Goal: Navigation & Orientation: Understand site structure

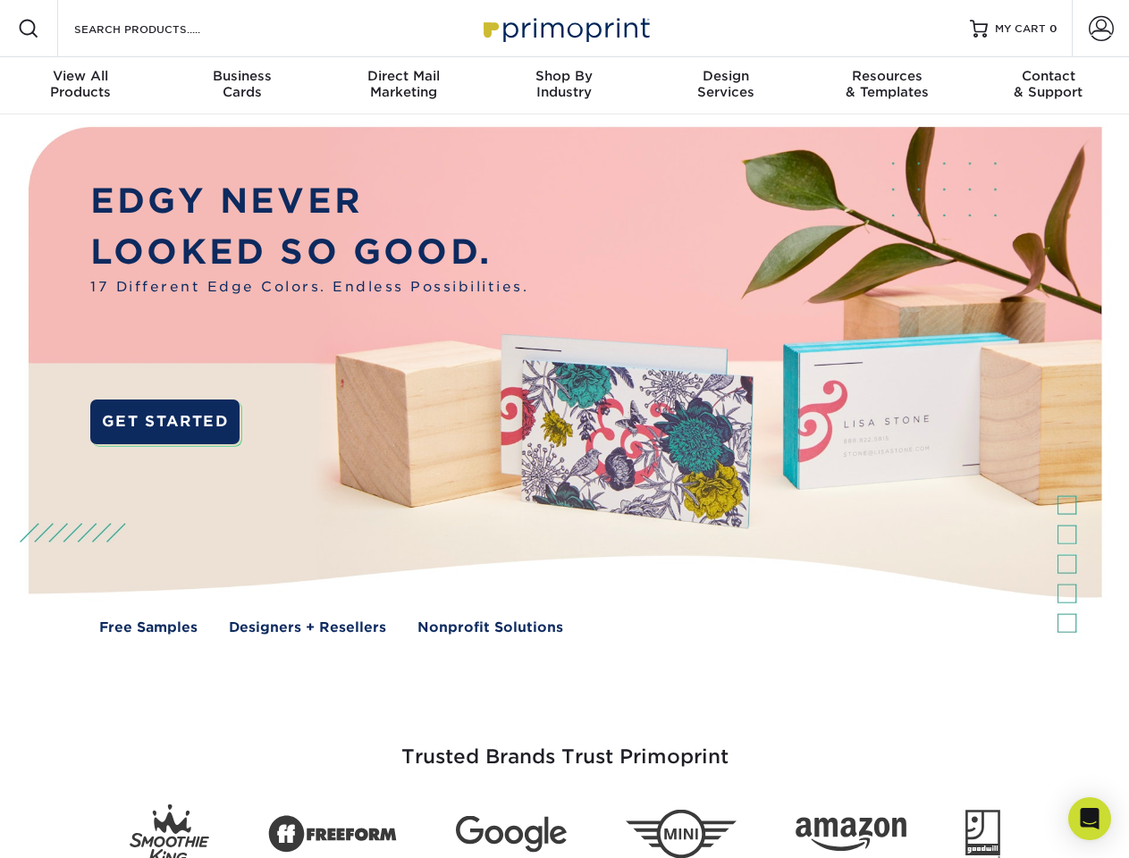
click at [564, 429] on img at bounding box center [563, 393] width 1117 height 559
click at [29, 29] on span at bounding box center [28, 28] width 21 height 21
click at [1100, 29] on span at bounding box center [1101, 28] width 25 height 25
click at [80, 86] on div "View All Products" at bounding box center [80, 84] width 161 height 32
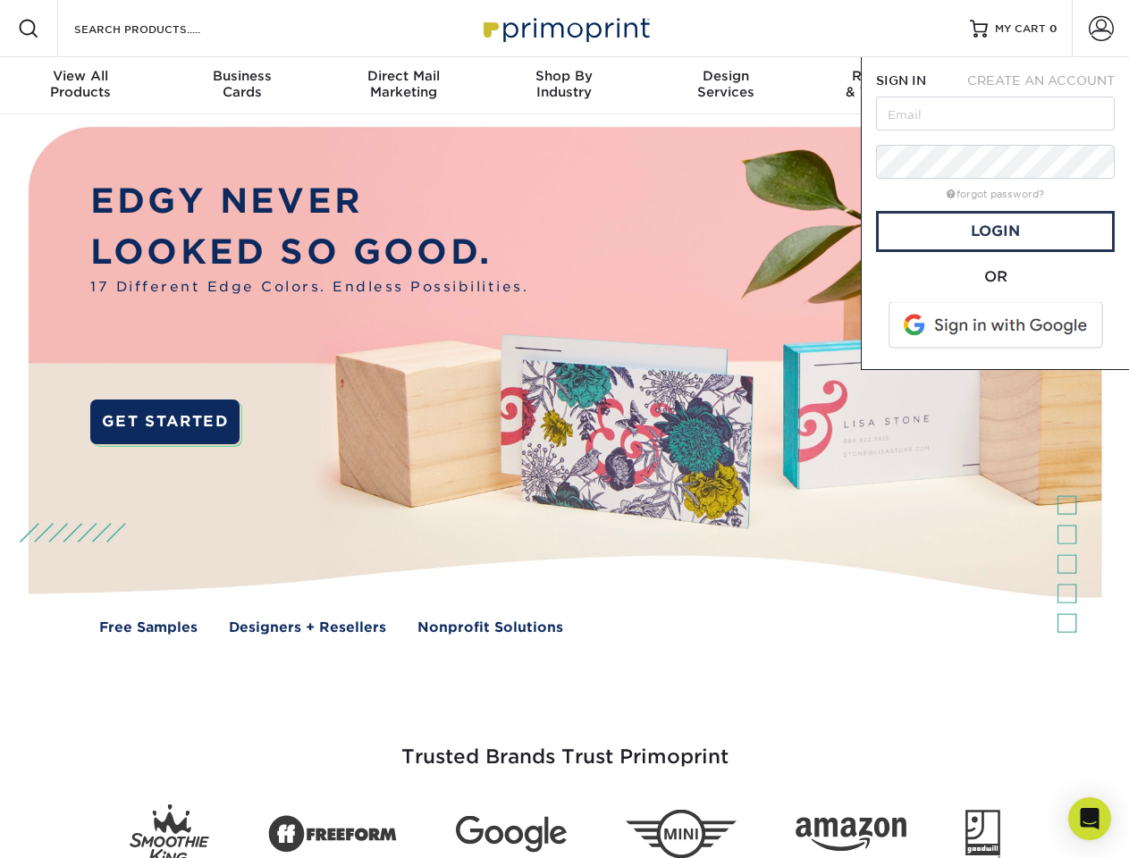
click at [241, 86] on div "Business Cards" at bounding box center [241, 84] width 161 height 32
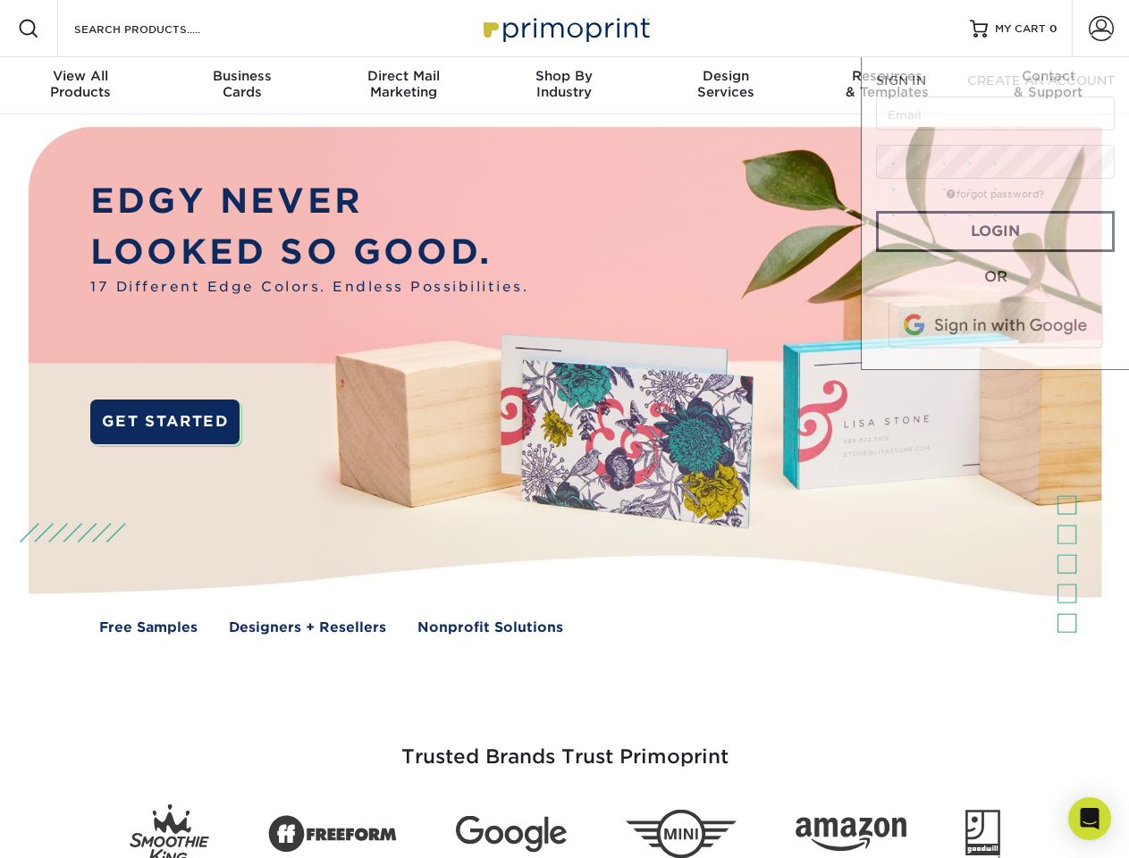
click at [403, 86] on div "Direct Mail Marketing" at bounding box center [403, 84] width 161 height 32
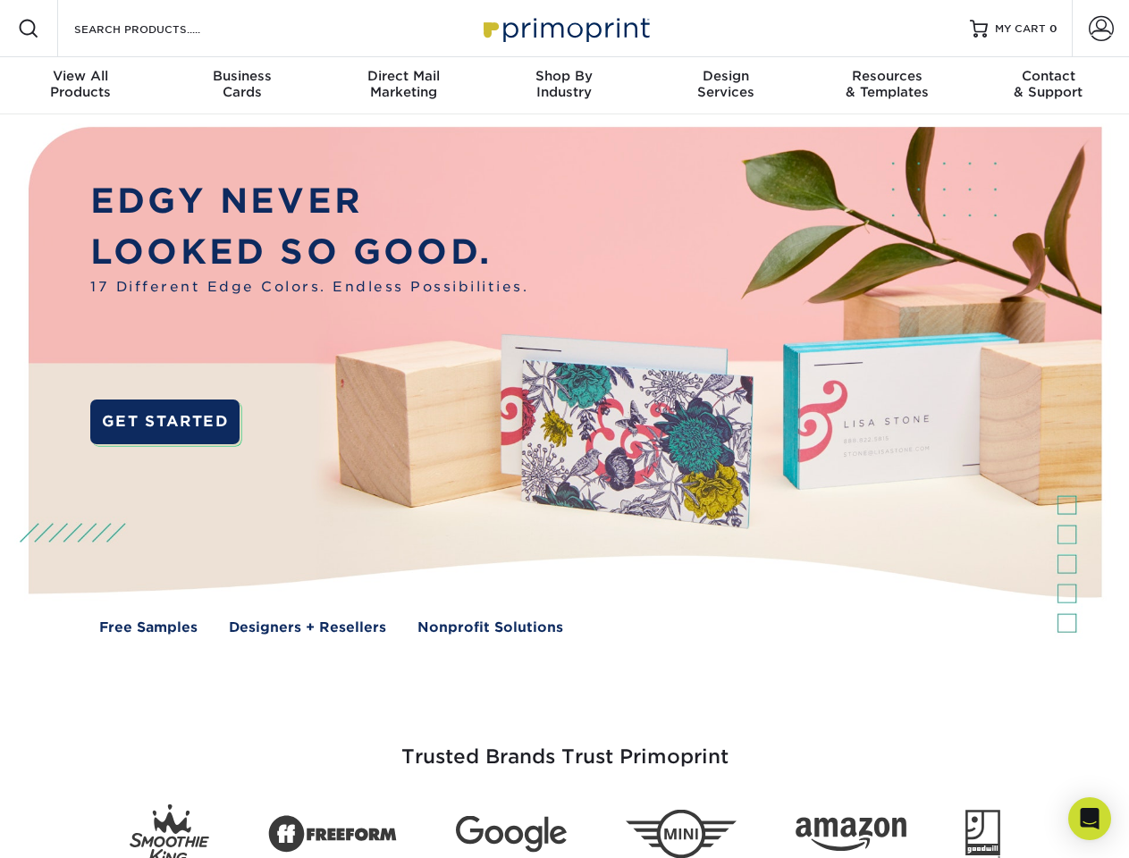
click at [564, 86] on div "Shop By Industry" at bounding box center [564, 84] width 161 height 32
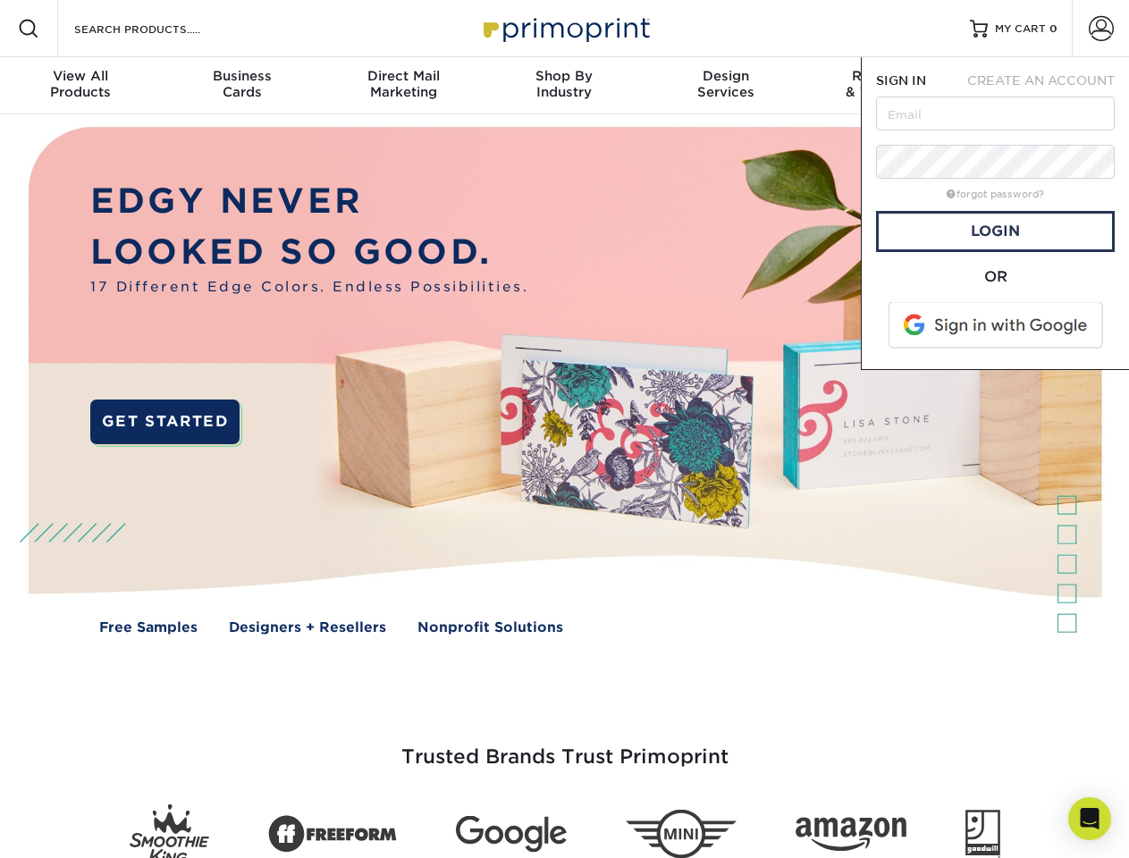
click at [726, 86] on div "Design Services" at bounding box center [725, 84] width 161 height 32
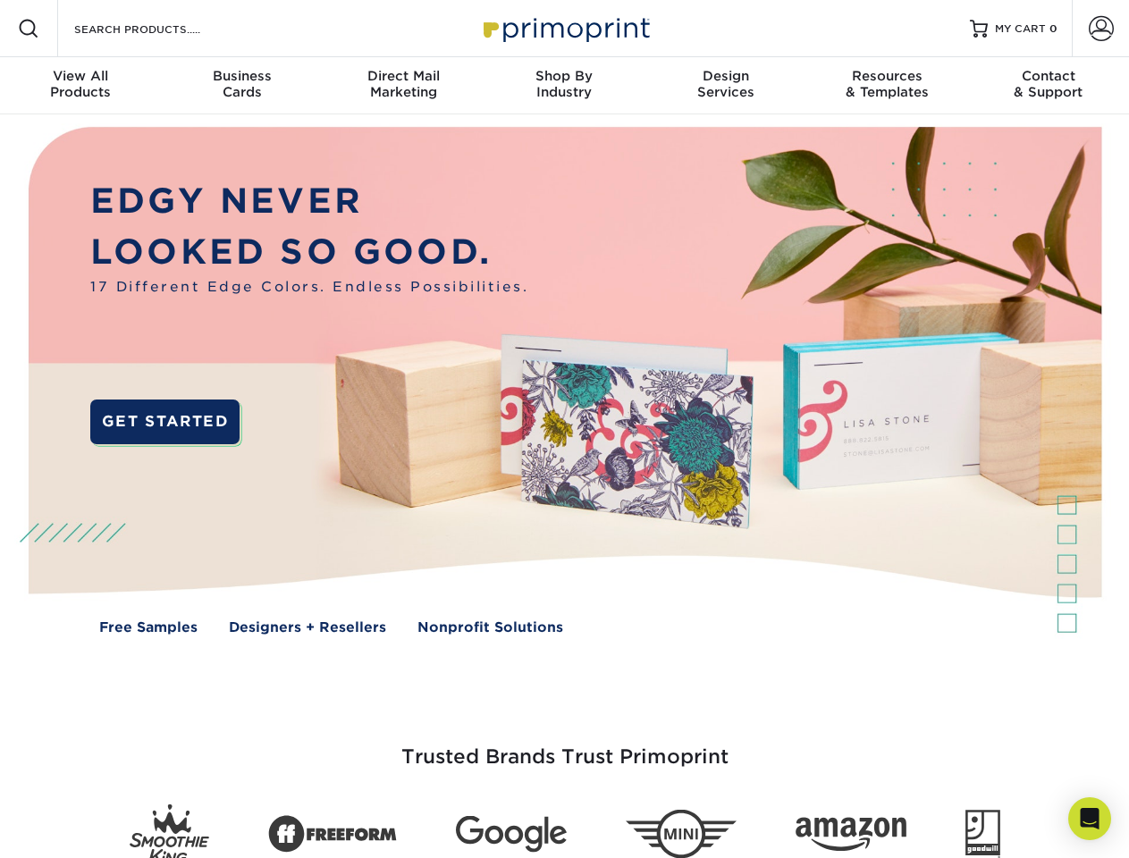
click at [887, 86] on span "SIGN IN" at bounding box center [901, 80] width 50 height 14
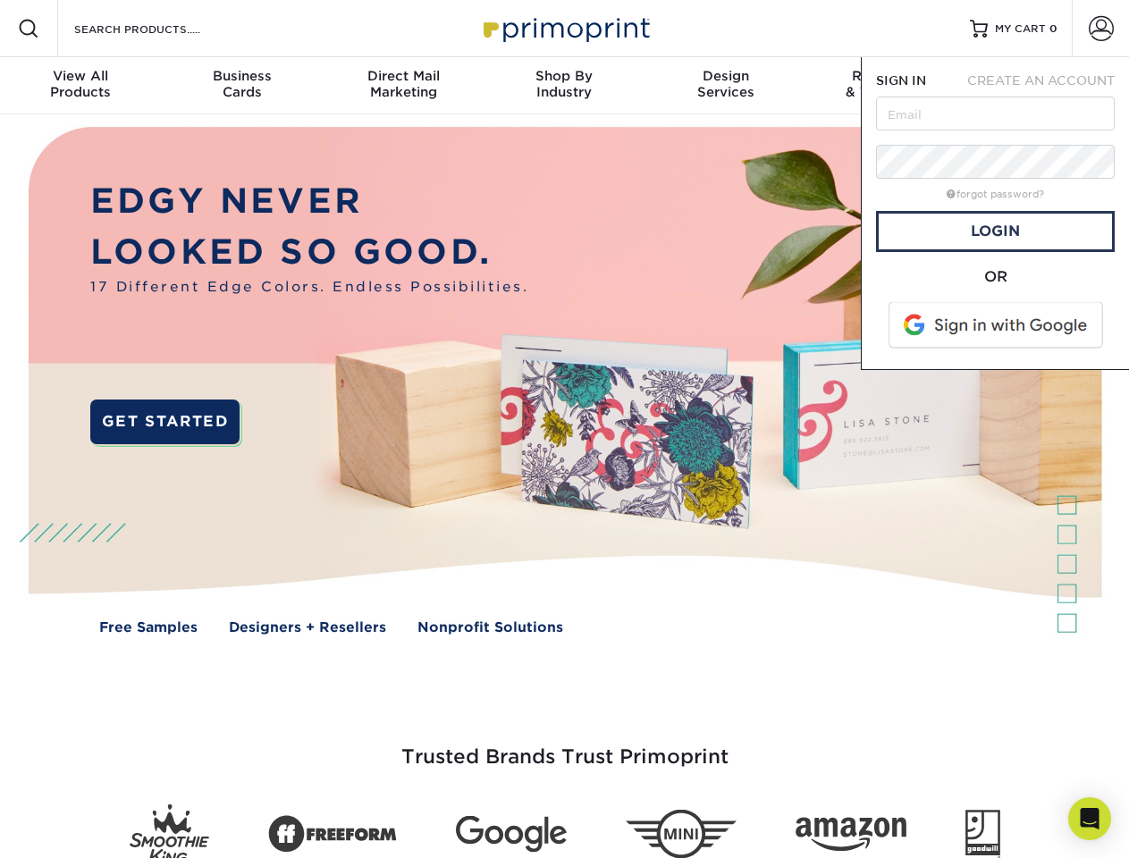
click at [1049, 86] on div "Contact & Support" at bounding box center [1048, 84] width 161 height 32
